Goal: Task Accomplishment & Management: Manage account settings

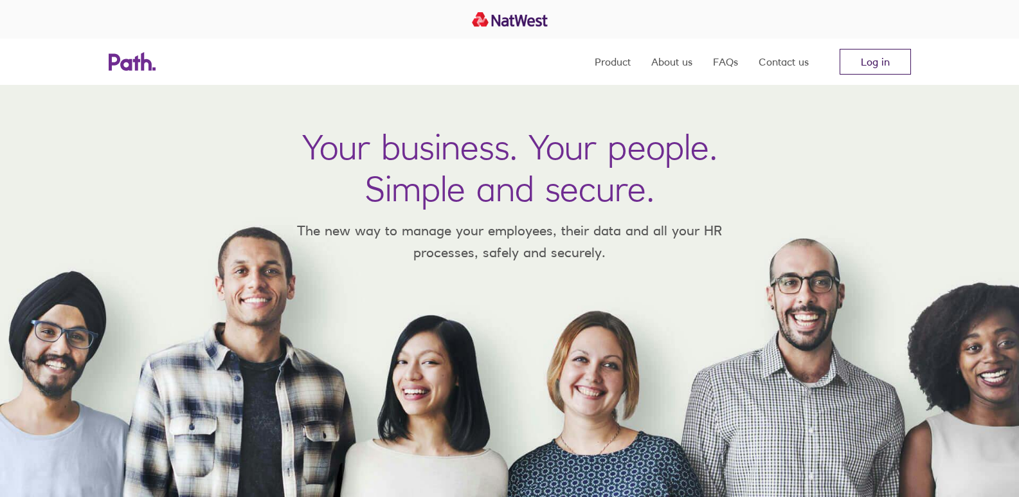
click at [883, 62] on link "Log in" at bounding box center [875, 62] width 71 height 26
click at [872, 67] on link "Log in" at bounding box center [875, 62] width 71 height 26
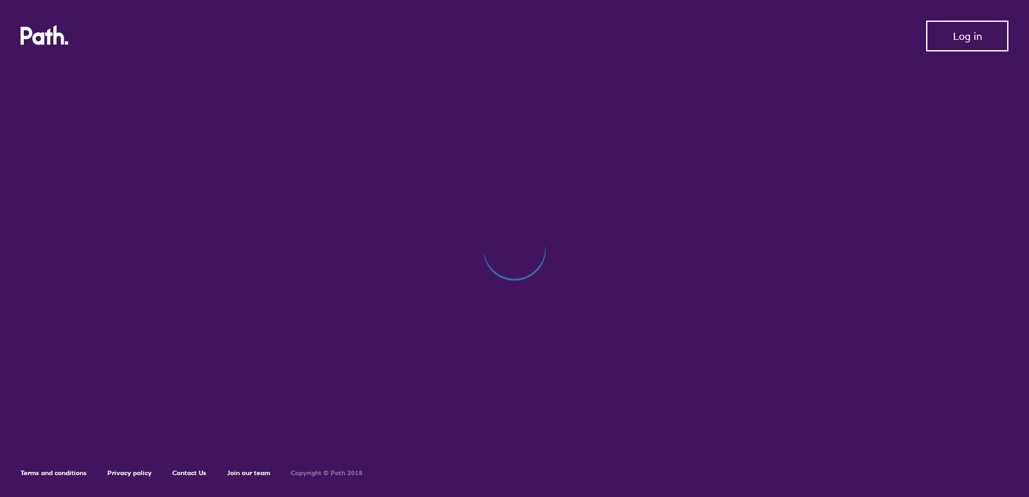
click at [960, 34] on span "Log in" at bounding box center [967, 36] width 29 height 12
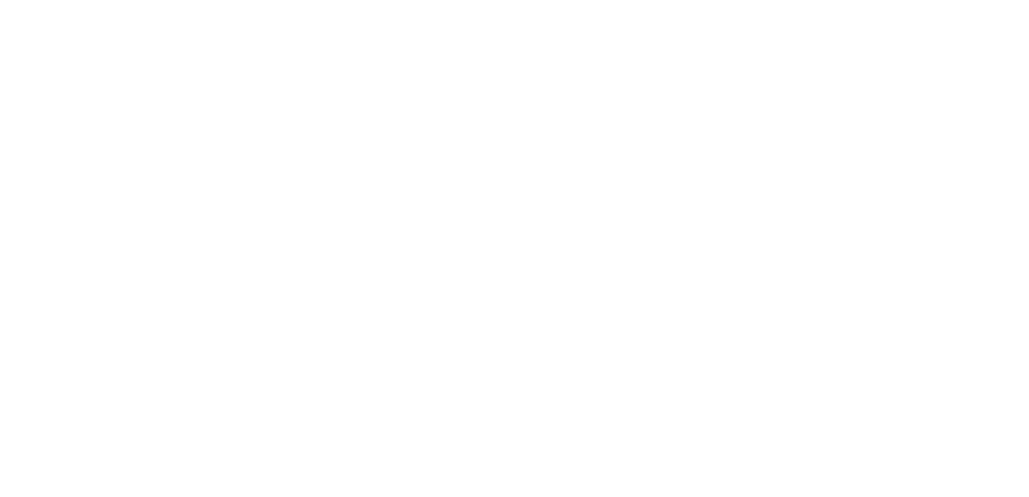
click at [442, 100] on div at bounding box center [514, 248] width 1029 height 497
